Goal: Find specific page/section: Find specific page/section

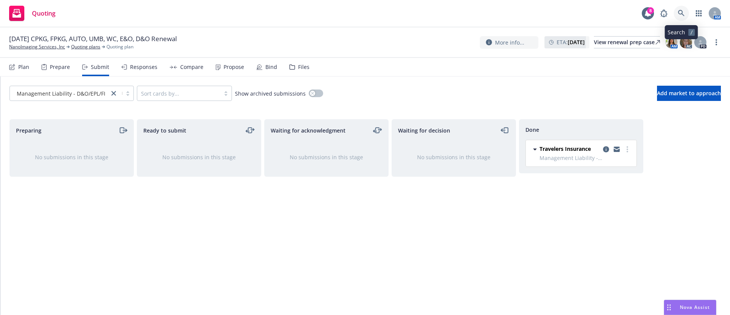
click at [679, 13] on icon at bounding box center [681, 13] width 6 height 6
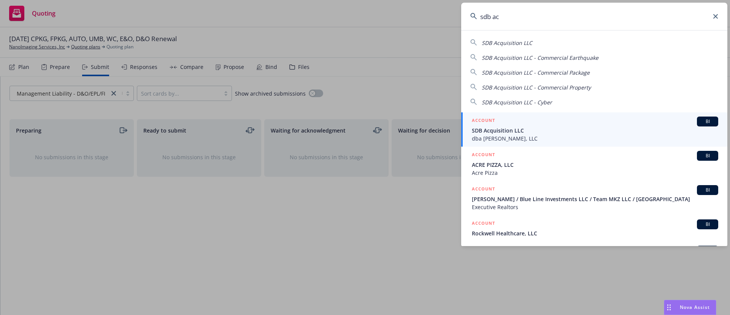
type input "sdb ac"
click at [542, 124] on div "ACCOUNT BI" at bounding box center [595, 121] width 246 height 10
